Goal: Find specific page/section

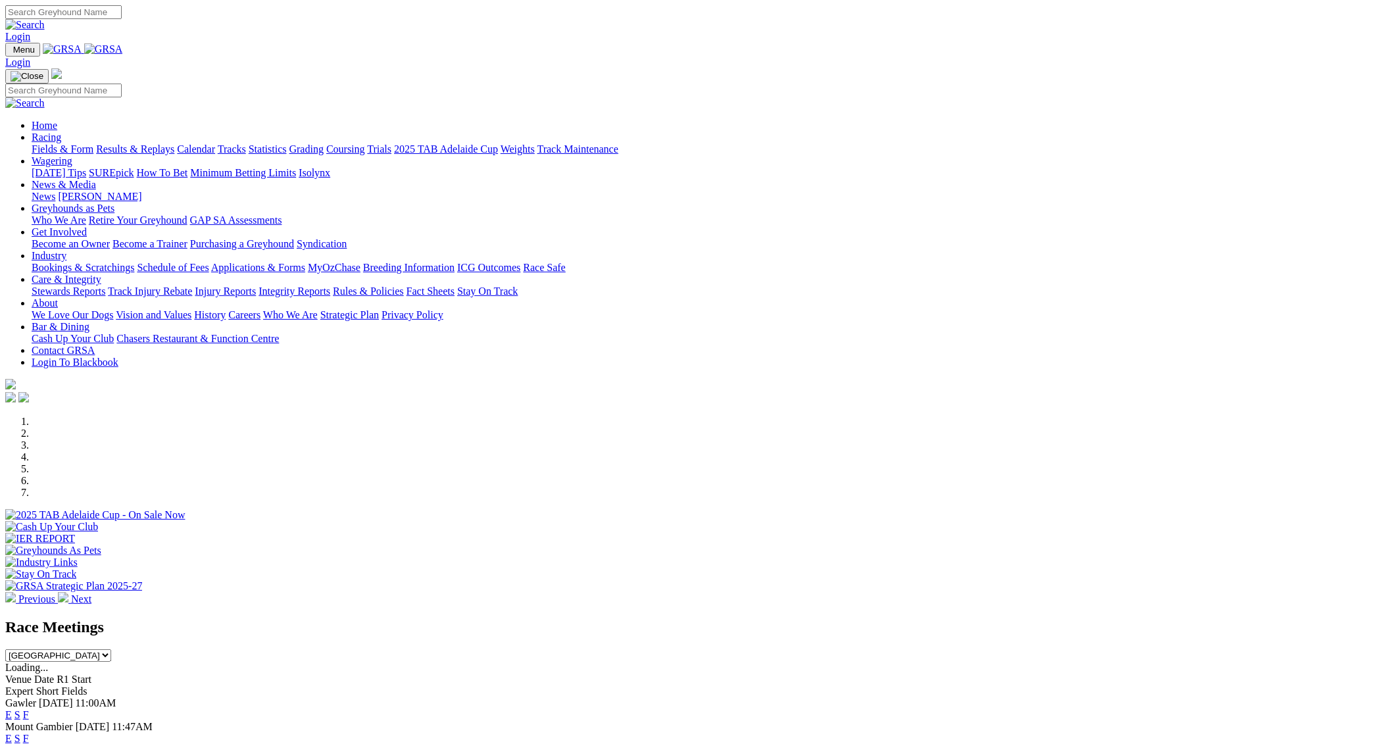
click at [29, 733] on link "F" at bounding box center [26, 738] width 6 height 11
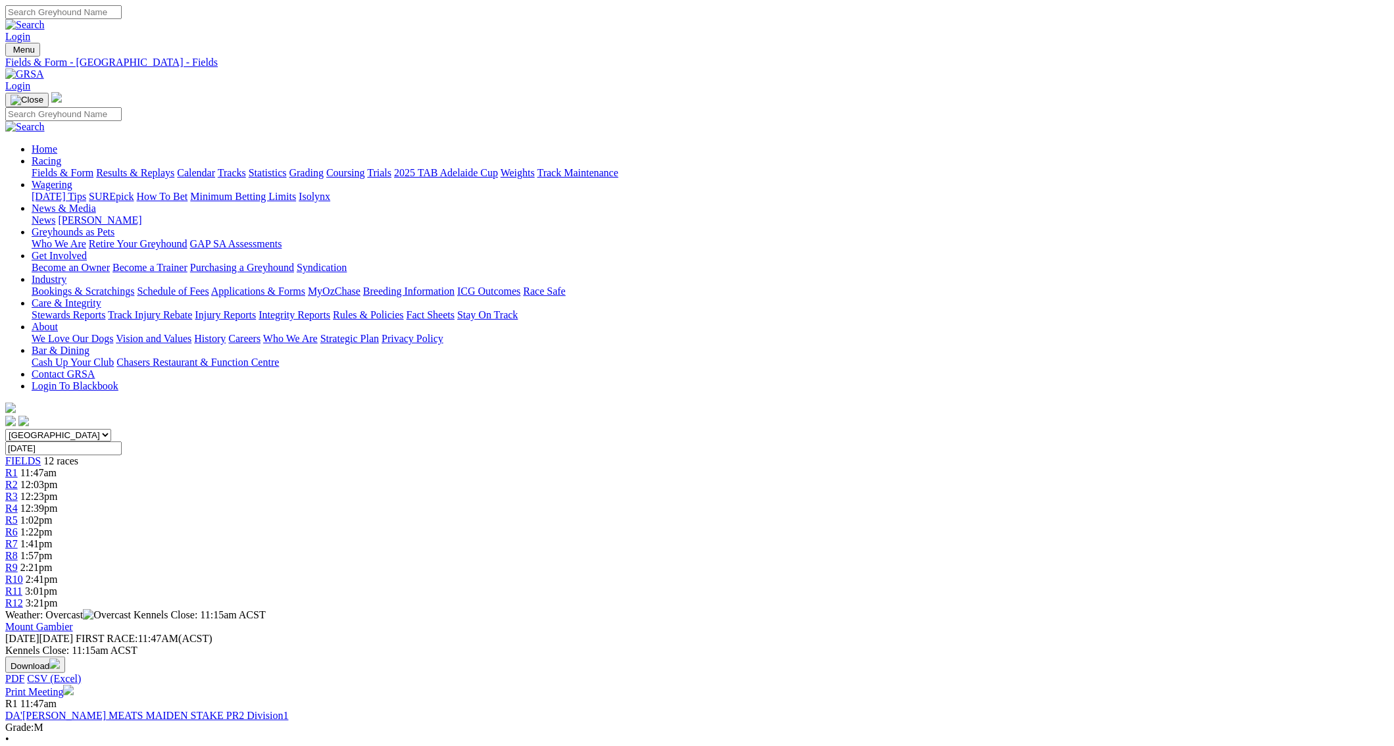
click at [93, 167] on link "Fields & Form" at bounding box center [63, 172] width 62 height 11
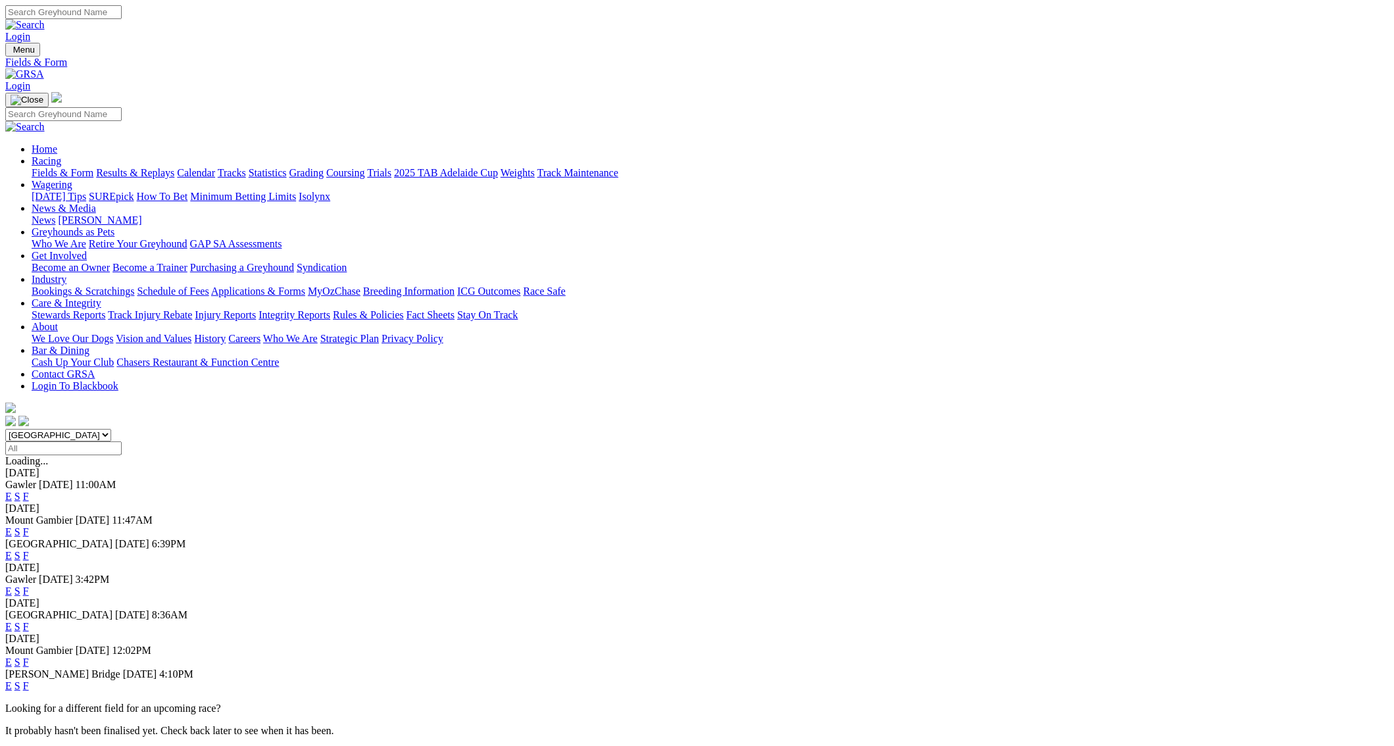
click at [29, 656] on link "F" at bounding box center [26, 661] width 6 height 11
